Goal: Find contact information: Find contact information

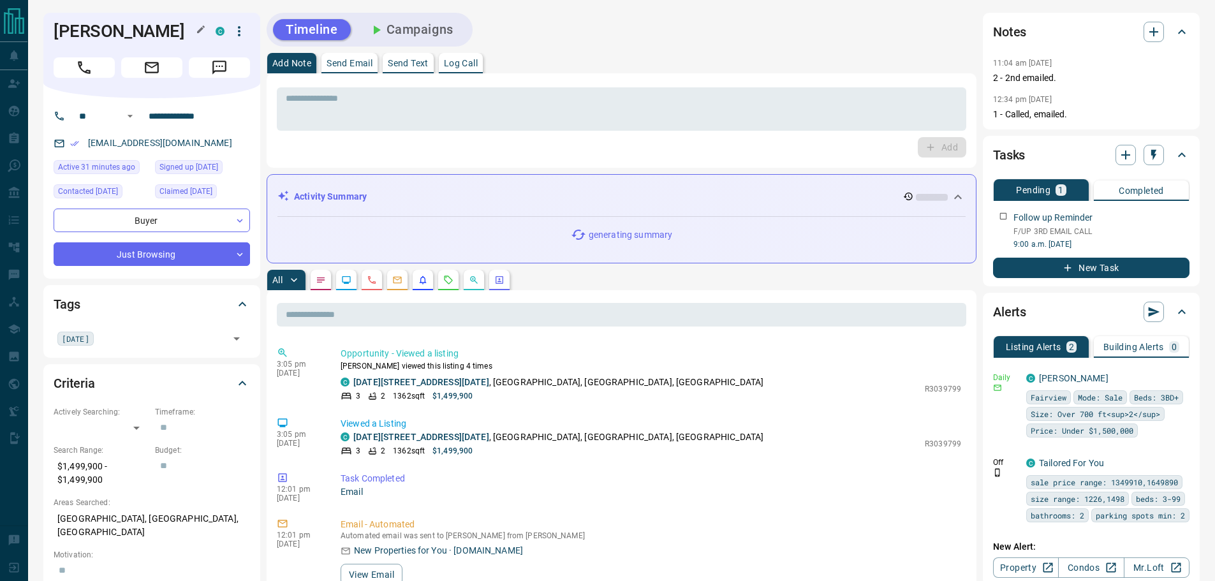
click at [136, 31] on h1 "[PERSON_NAME]" at bounding box center [125, 31] width 143 height 20
copy div "[PERSON_NAME] C"
drag, startPoint x: 145, startPoint y: 118, endPoint x: 119, endPoint y: 118, distance: 26.1
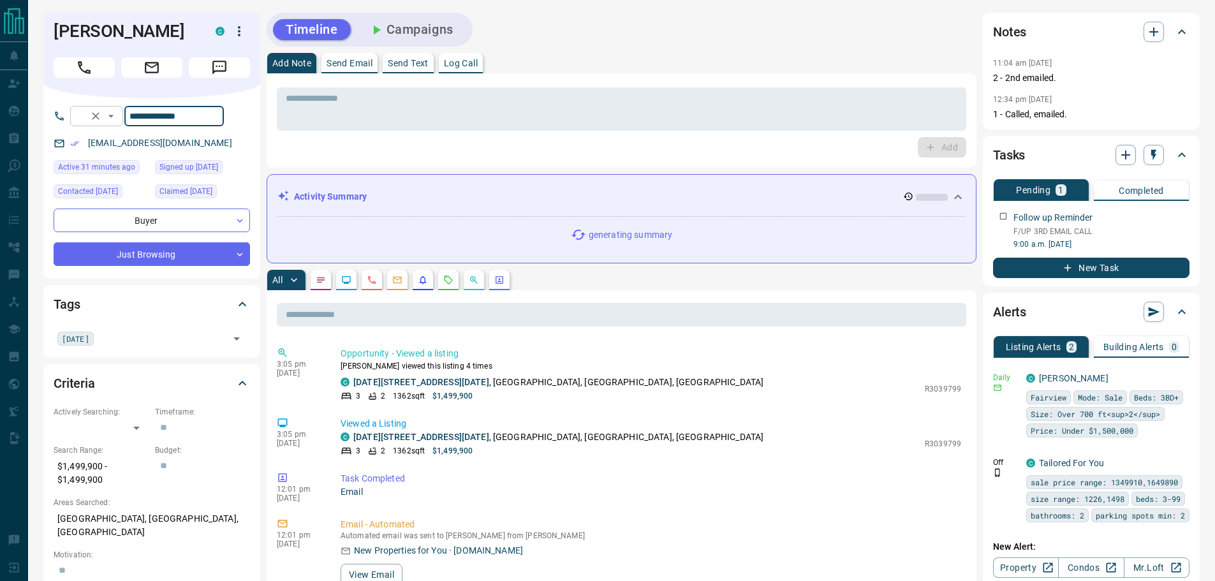
click at [119, 118] on div "**********" at bounding box center [147, 116] width 154 height 20
drag, startPoint x: 199, startPoint y: 142, endPoint x: 86, endPoint y: 143, distance: 112.9
click at [86, 143] on div "[EMAIL_ADDRESS][DOMAIN_NAME]" at bounding box center [152, 143] width 196 height 21
copy link "[EMAIL_ADDRESS][DOMAIN_NAME]"
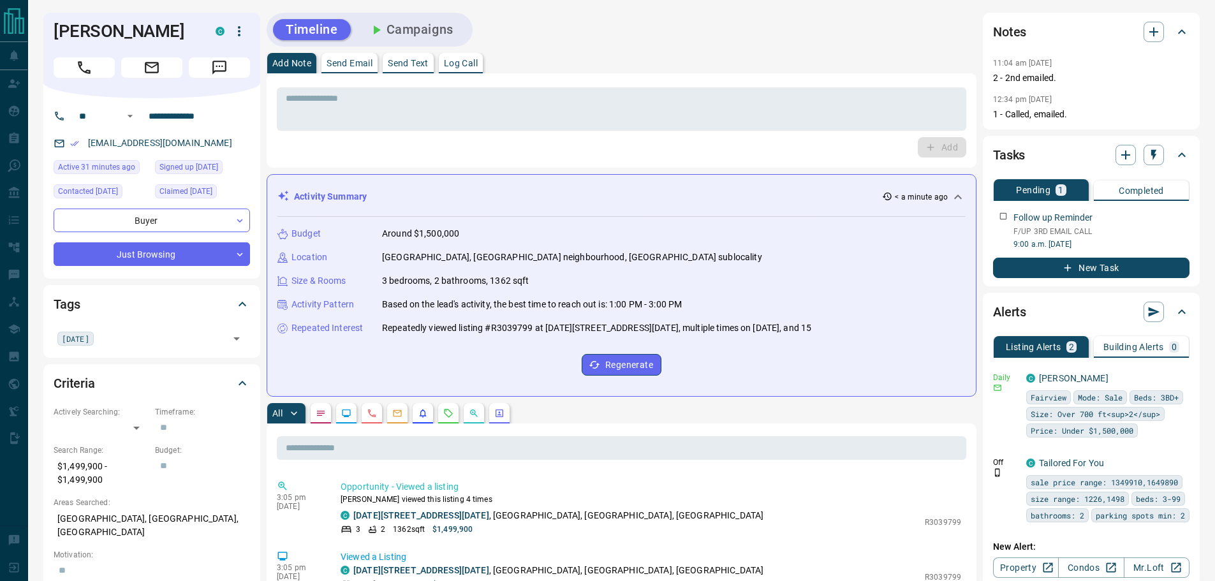
click at [138, 520] on p "[GEOGRAPHIC_DATA], [GEOGRAPHIC_DATA], [GEOGRAPHIC_DATA]" at bounding box center [152, 525] width 196 height 34
copy p "[GEOGRAPHIC_DATA], [GEOGRAPHIC_DATA], [GEOGRAPHIC_DATA]"
click at [69, 474] on p "$1,499,900 - $1,499,900" at bounding box center [101, 473] width 95 height 34
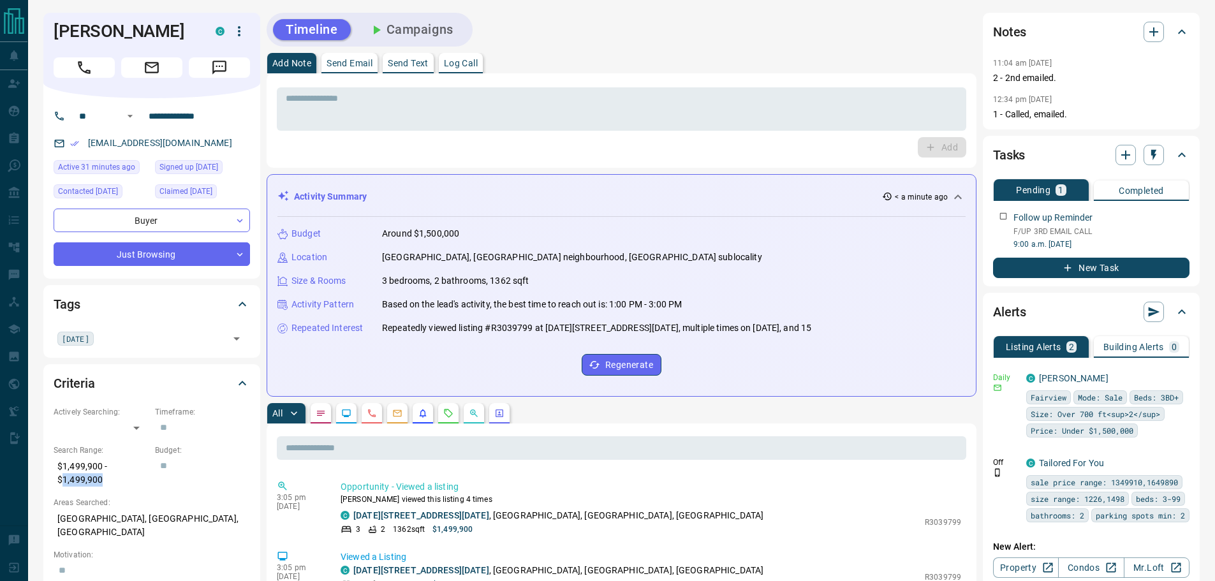
click at [69, 474] on p "$1,499,900 - $1,499,900" at bounding box center [101, 473] width 95 height 34
copy p "$1,499,900 - $1,499,900"
